Goal: Task Accomplishment & Management: Use online tool/utility

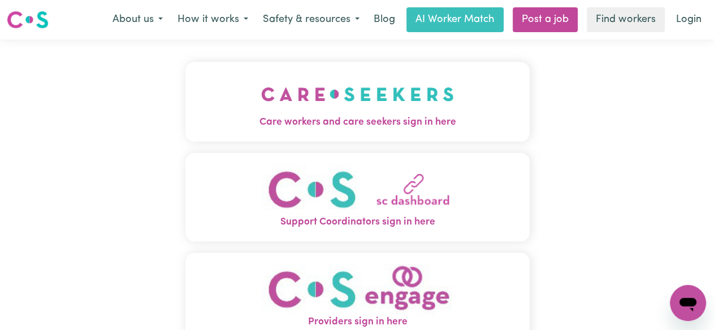
click at [393, 113] on img "Care workers and care seekers sign in here" at bounding box center [357, 94] width 193 height 42
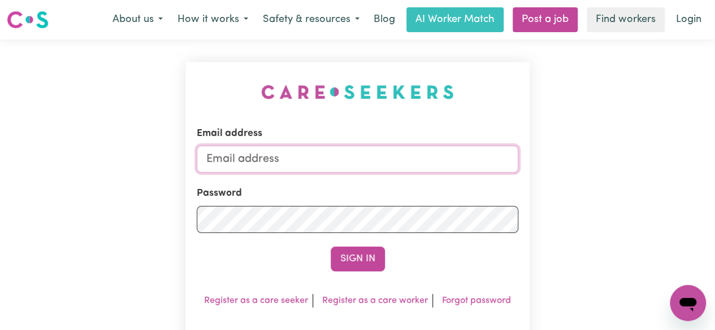
click at [373, 158] on input "Email address" at bounding box center [357, 159] width 321 height 27
type input "[EMAIL_ADDRESS][DOMAIN_NAME]"
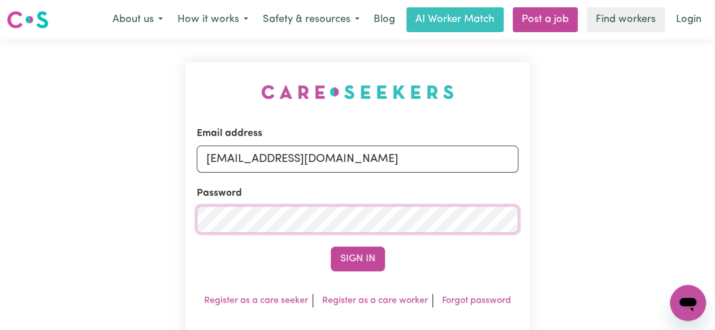
click at [330, 247] on button "Sign In" at bounding box center [357, 259] width 54 height 25
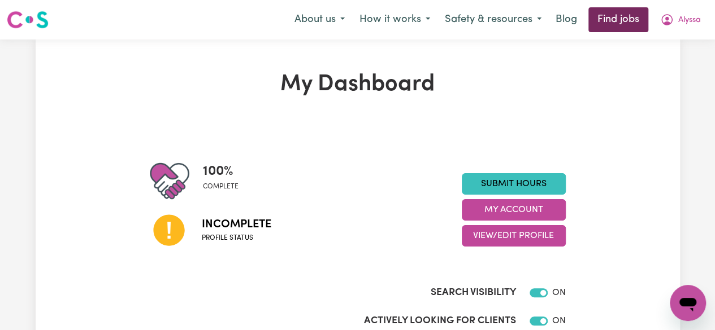
click at [631, 25] on link "Find jobs" at bounding box center [618, 19] width 60 height 25
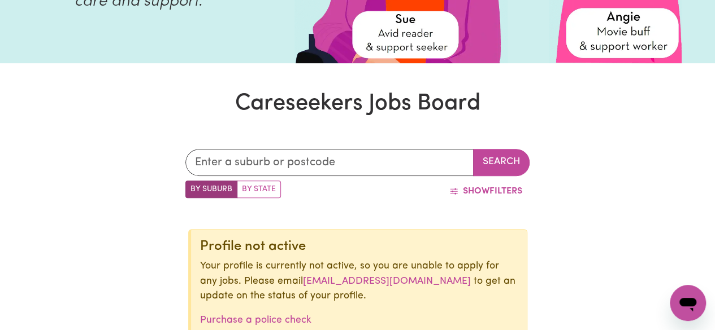
scroll to position [353, 0]
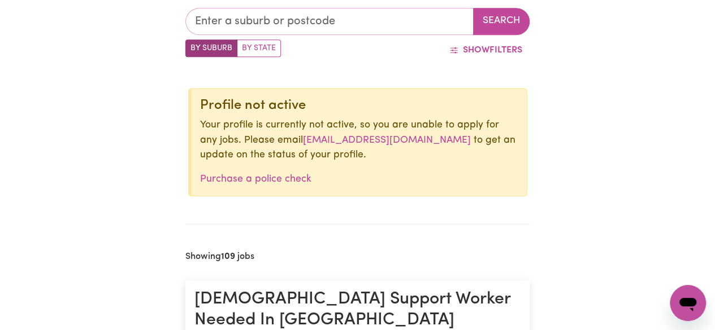
click at [397, 26] on input "text" at bounding box center [329, 21] width 288 height 27
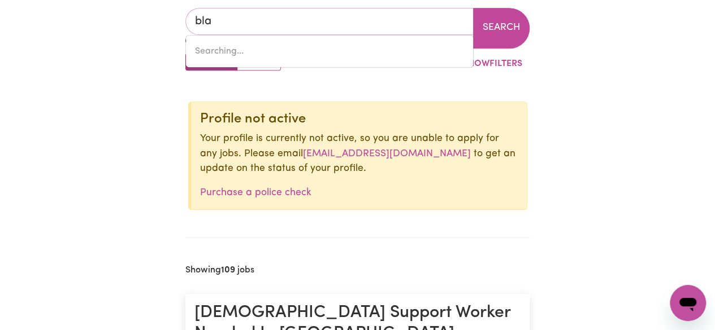
type input "blac"
type input "[STREET_ADDRESS]"
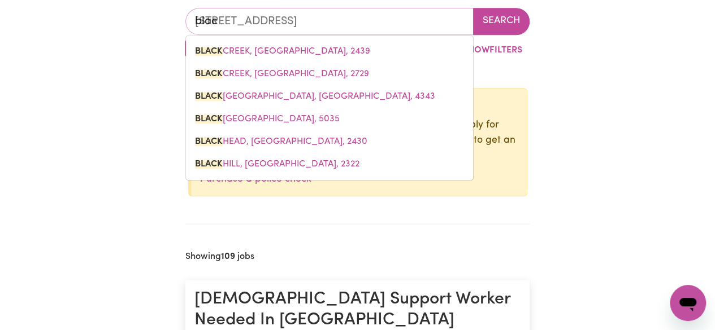
type input "black"
type input "[GEOGRAPHIC_DATA], [GEOGRAPHIC_DATA], 2439"
type input "blackt"
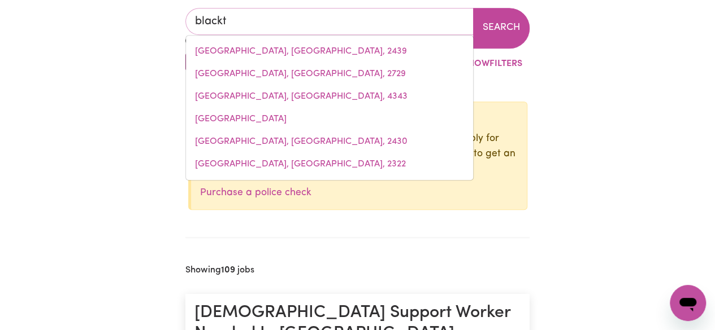
type input "blacktOWN, [GEOGRAPHIC_DATA], 2148"
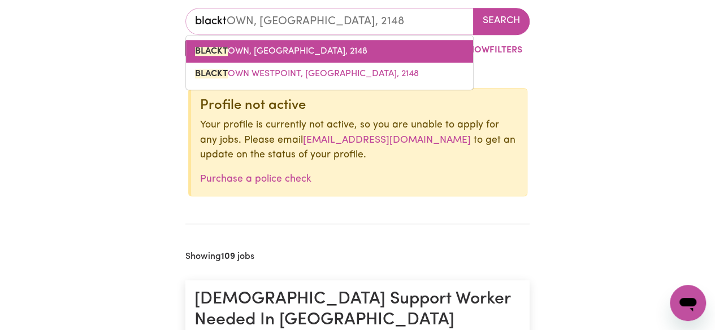
drag, startPoint x: 397, startPoint y: 26, endPoint x: 334, endPoint y: 49, distance: 66.3
click at [334, 49] on span "BLACKT OWN, [GEOGRAPHIC_DATA], 2148" at bounding box center [281, 51] width 172 height 9
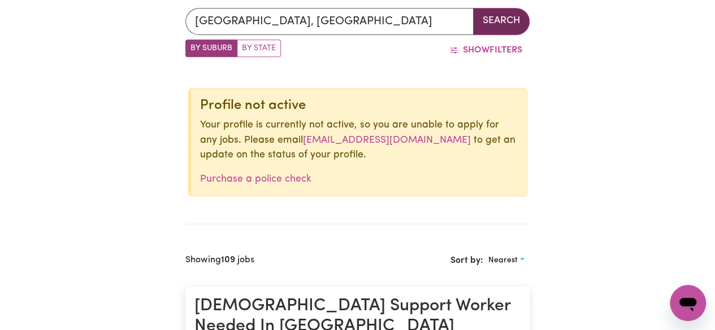
click at [494, 18] on button "Search" at bounding box center [501, 21] width 56 height 27
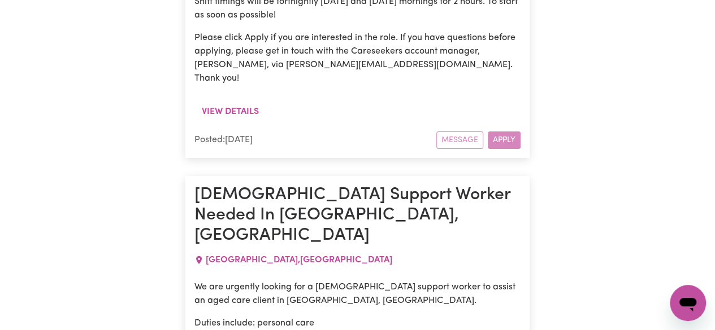
scroll to position [4126, 0]
